Goal: Navigation & Orientation: Find specific page/section

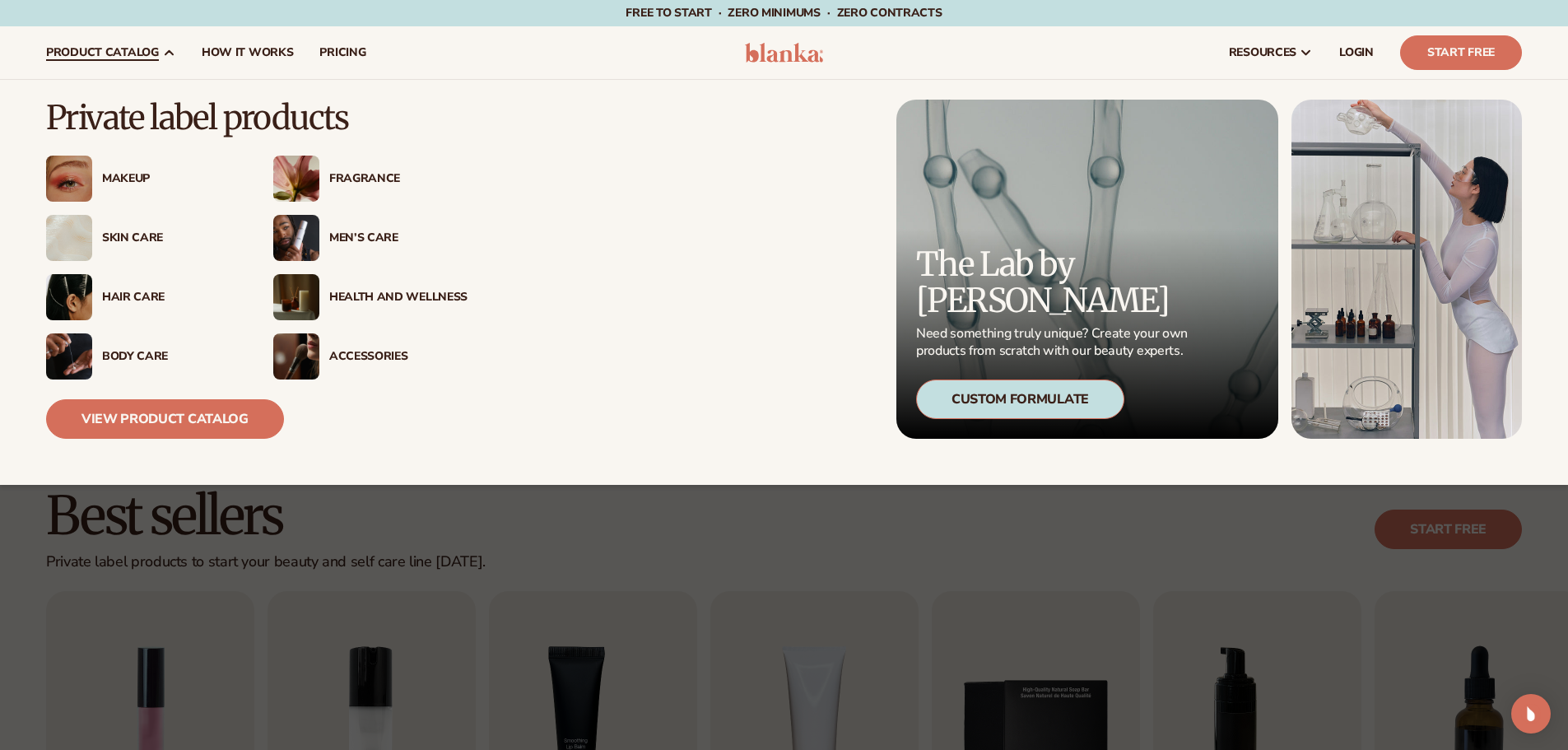
click at [79, 307] on img at bounding box center [68, 296] width 46 height 46
click at [79, 294] on img at bounding box center [68, 296] width 46 height 46
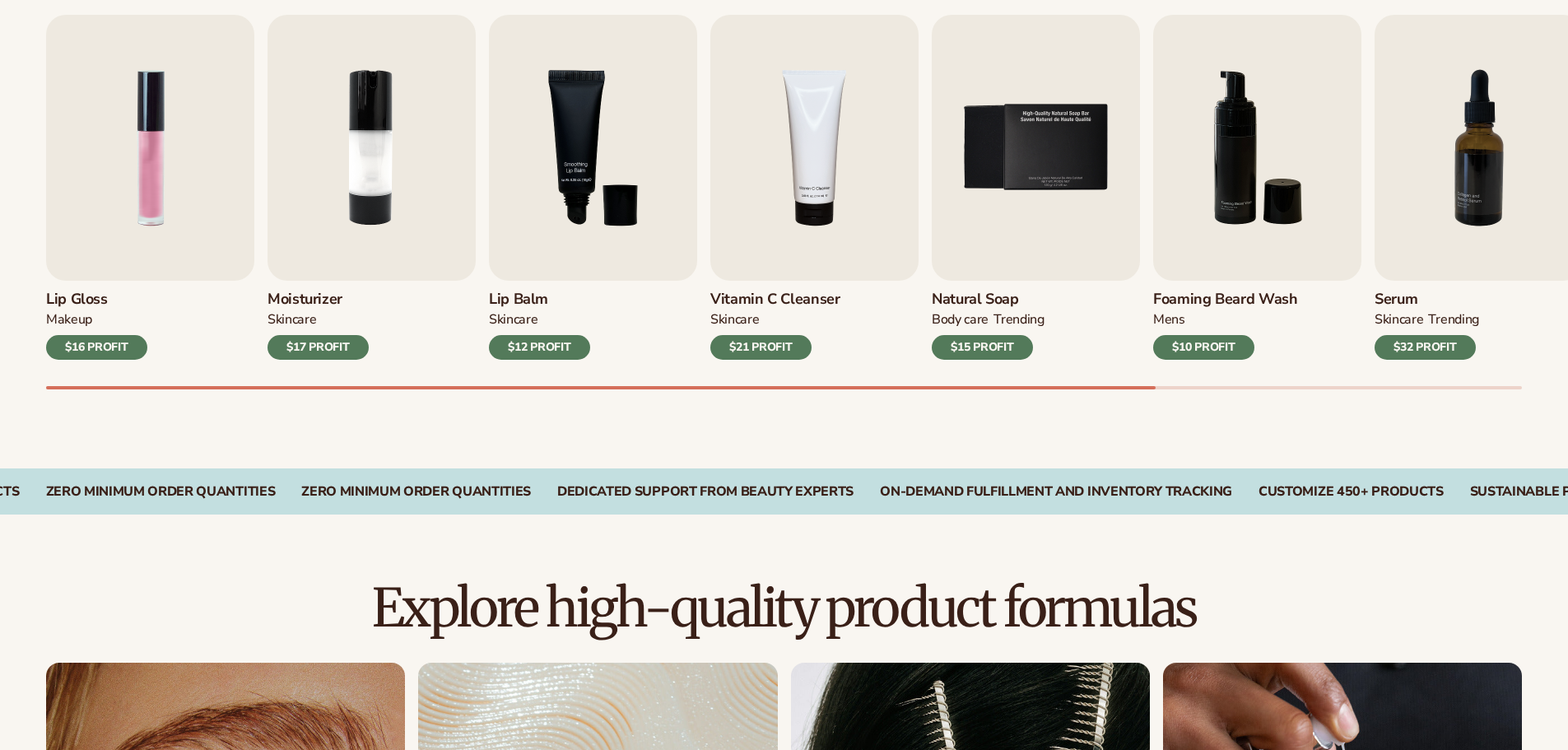
scroll to position [1153, 0]
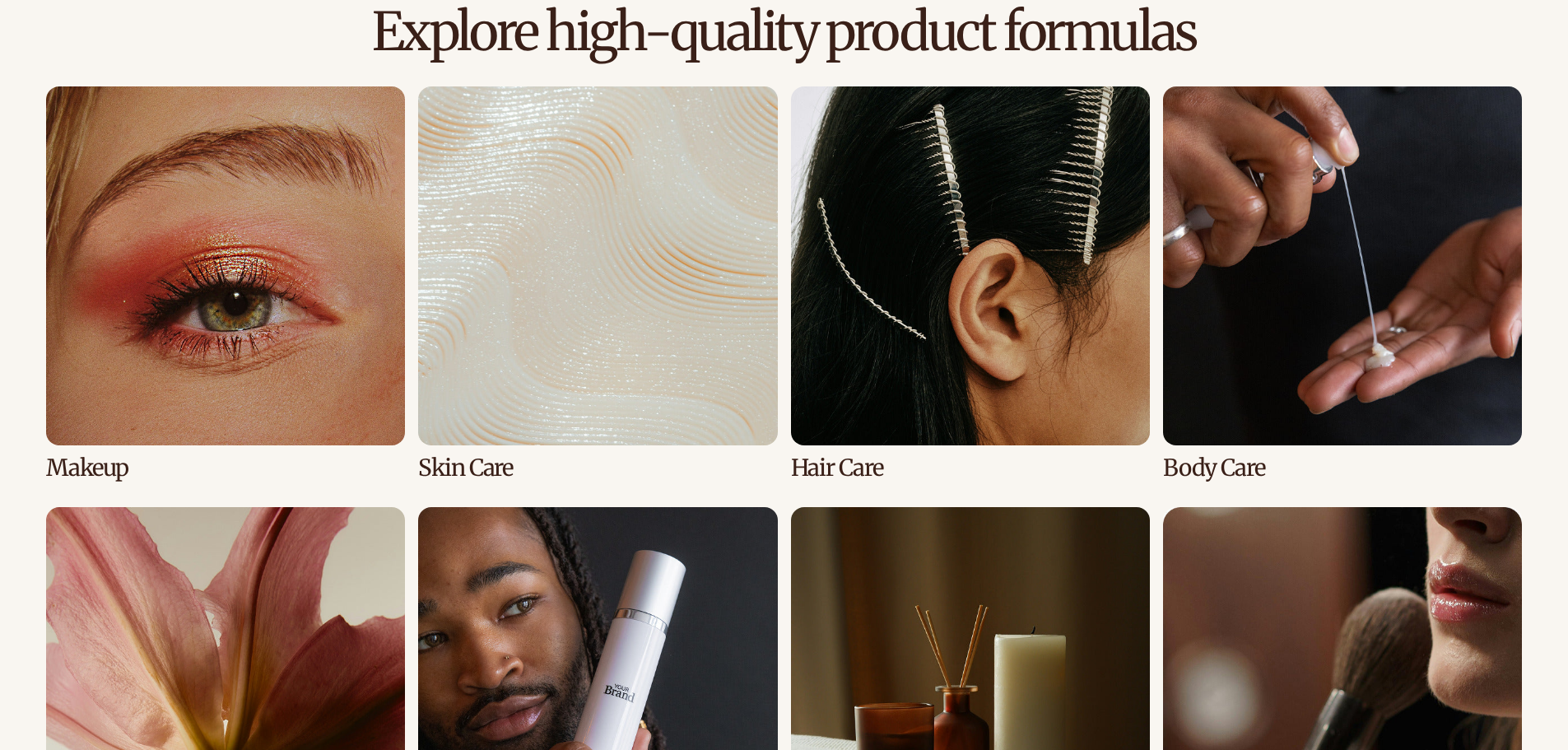
click at [969, 328] on link "3 / 8" at bounding box center [971, 283] width 359 height 395
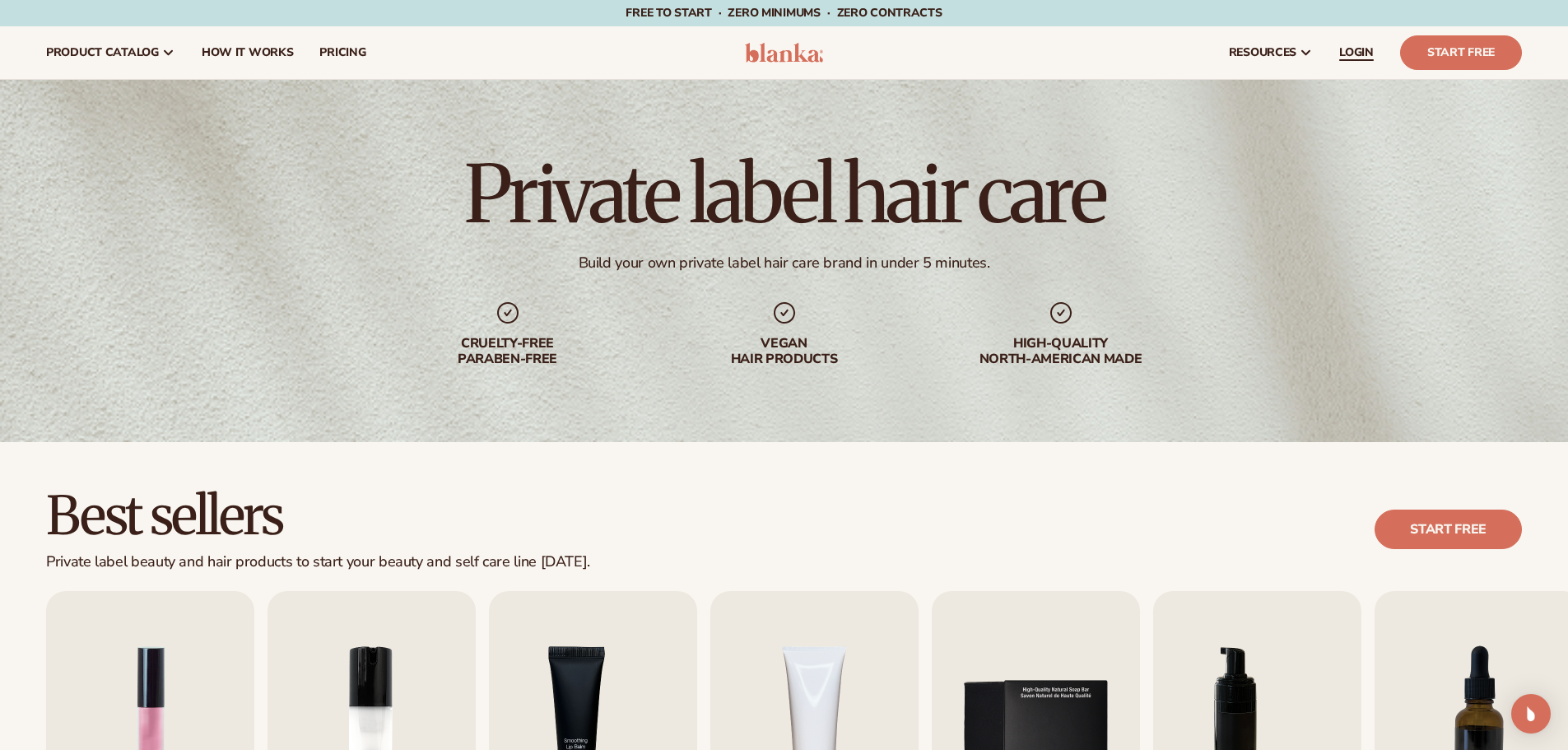
click at [1361, 52] on span "LOGIN" at bounding box center [1357, 52] width 35 height 13
